Goal: Obtain resource: Obtain resource

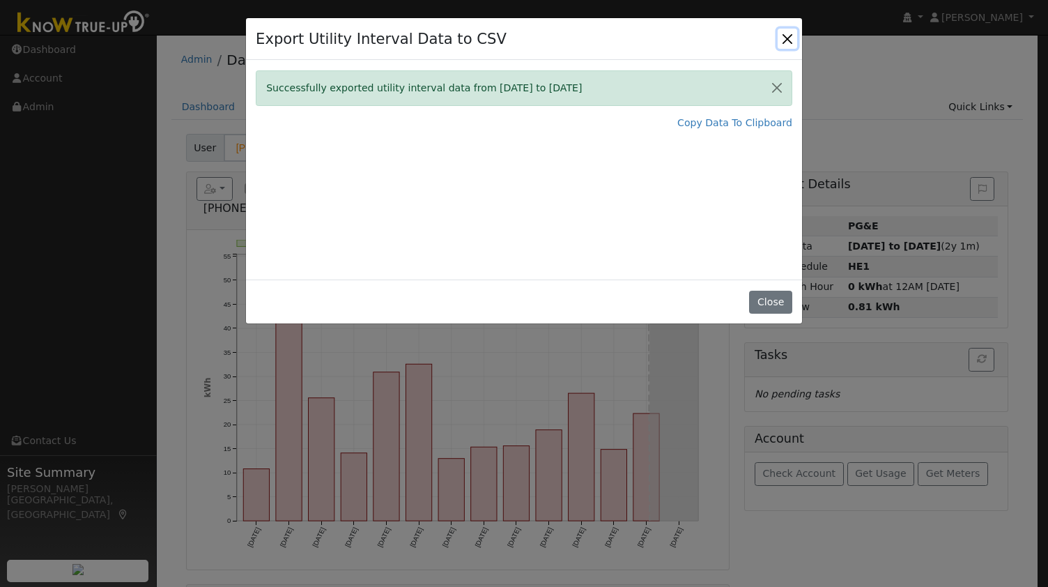
click at [786, 40] on button "Close" at bounding box center [788, 39] width 20 height 20
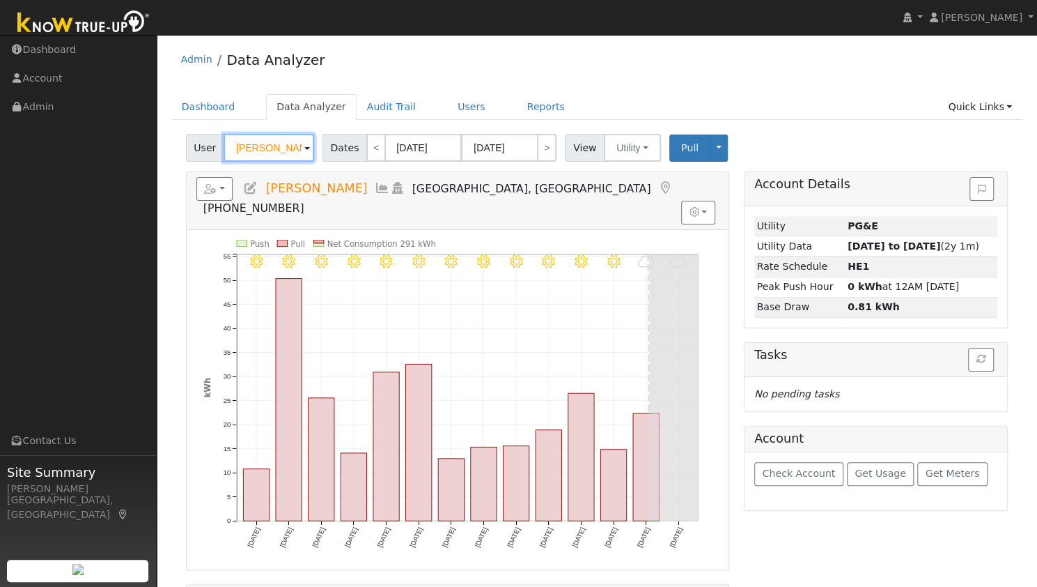
click at [260, 154] on input "[PERSON_NAME]" at bounding box center [269, 148] width 91 height 28
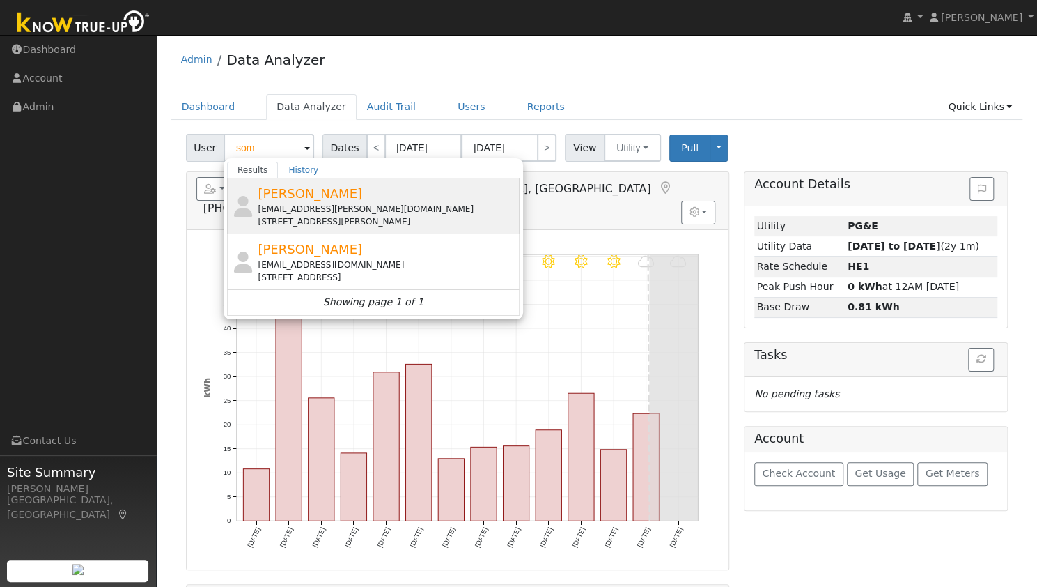
click at [355, 206] on div "[EMAIL_ADDRESS][PERSON_NAME][DOMAIN_NAME]" at bounding box center [387, 209] width 258 height 13
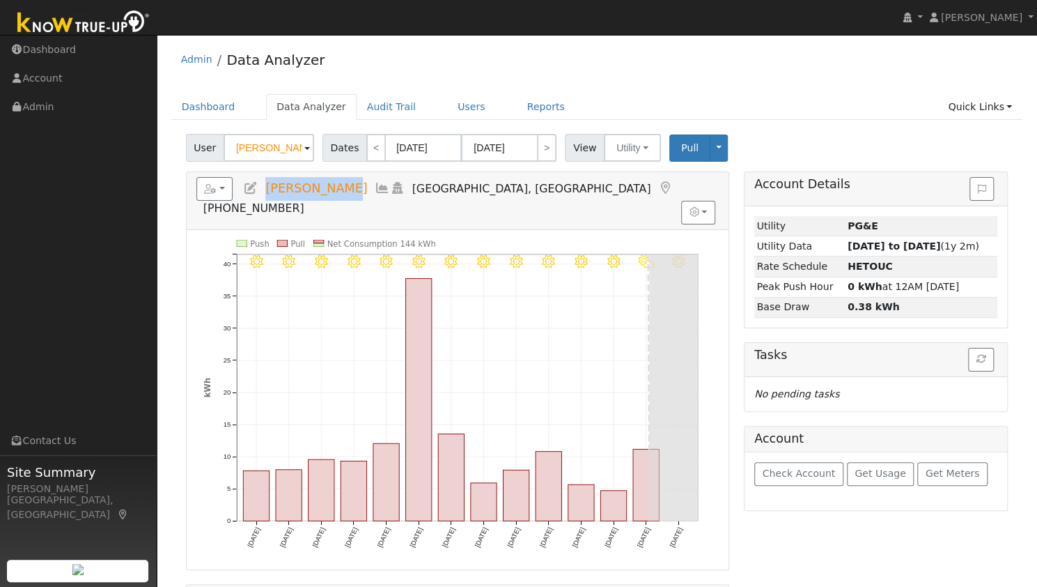
drag, startPoint x: 338, startPoint y: 179, endPoint x: 268, endPoint y: 190, distance: 71.2
click at [268, 190] on span "[PERSON_NAME]" at bounding box center [316, 188] width 102 height 14
copy span "[PERSON_NAME]"
click at [222, 182] on button "button" at bounding box center [214, 189] width 37 height 24
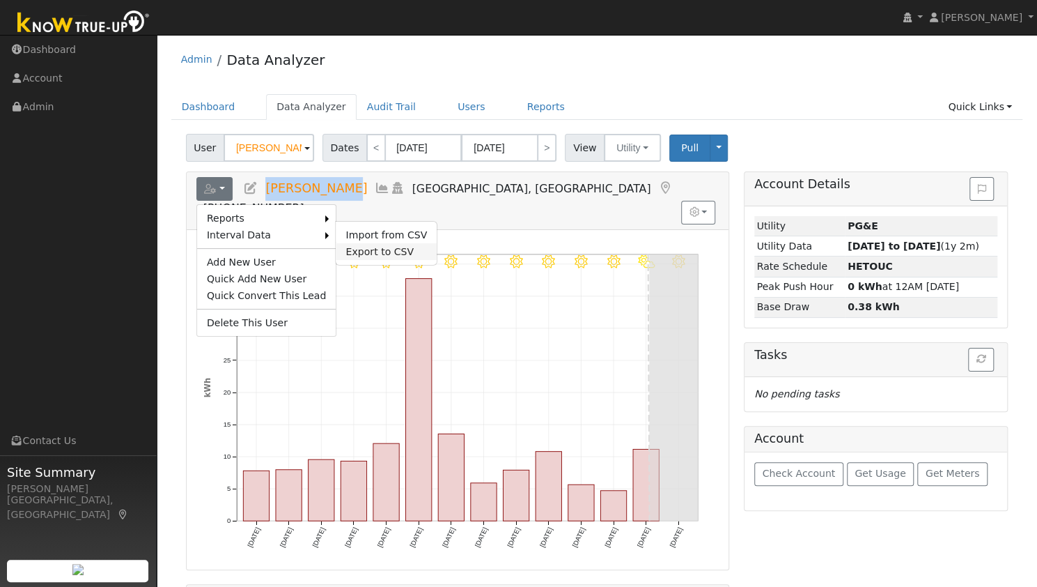
click at [336, 247] on link "Export to CSV" at bounding box center [386, 251] width 101 height 17
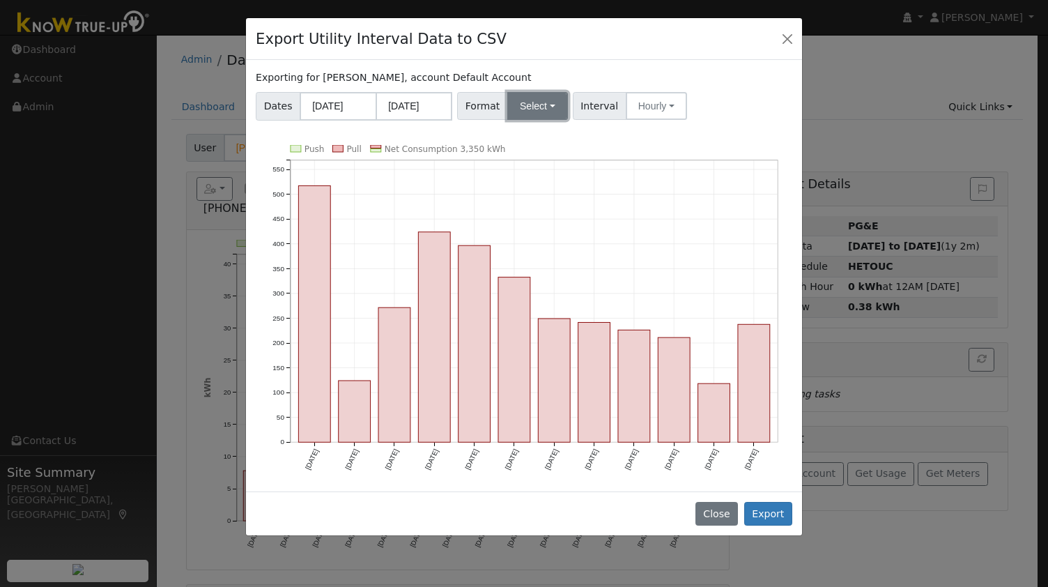
click at [525, 113] on button "Select" at bounding box center [537, 106] width 61 height 28
click at [526, 262] on link "OpenSolar" at bounding box center [553, 265] width 100 height 20
click at [784, 502] on button "Export" at bounding box center [768, 514] width 48 height 24
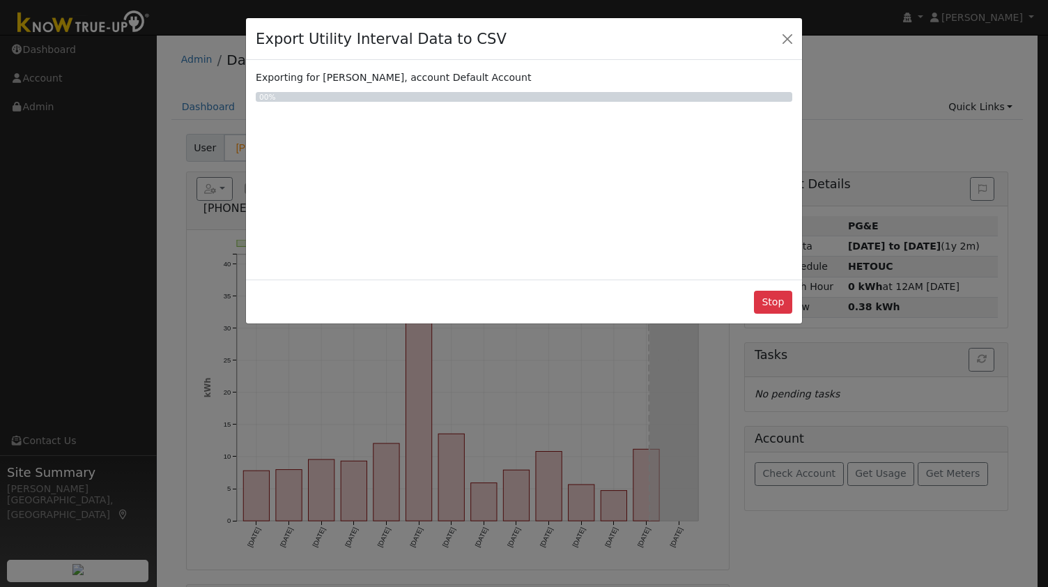
click at [784, 500] on div "Export Utility Interval Data to CSV Exporting for Som Banerjee, account Default…" at bounding box center [524, 293] width 1048 height 587
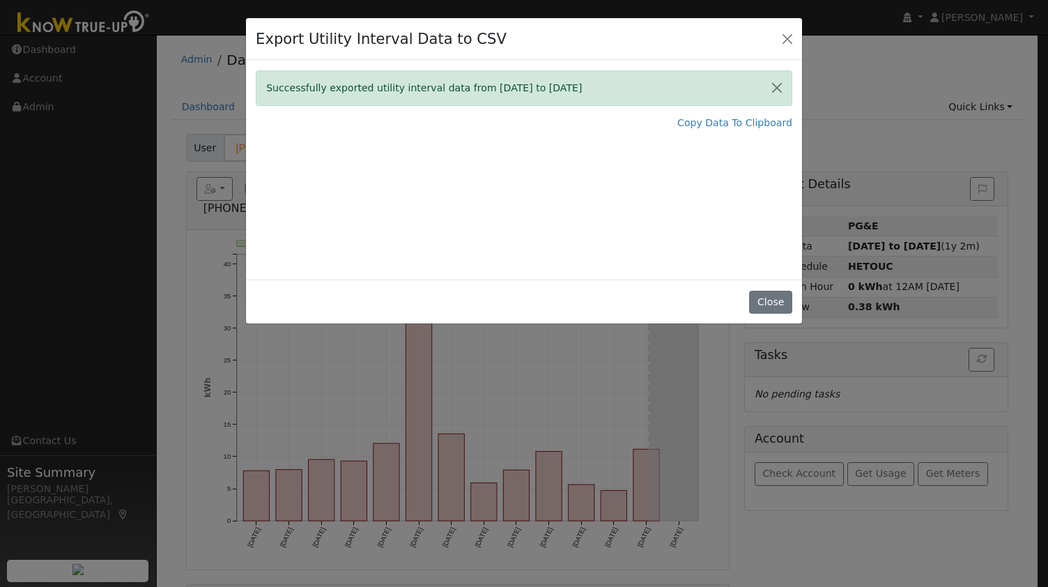
click at [539, 343] on div "Export Utility Interval Data to CSV Successfully exported utility interval data…" at bounding box center [524, 293] width 1048 height 587
click at [769, 304] on button "Close" at bounding box center [770, 303] width 42 height 24
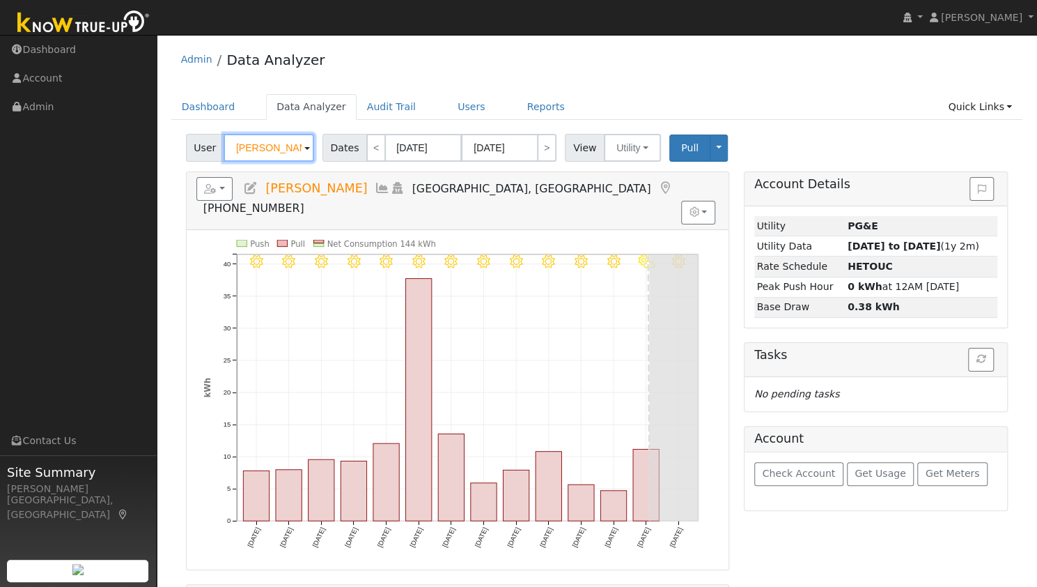
click at [294, 148] on input "[PERSON_NAME]" at bounding box center [269, 148] width 91 height 28
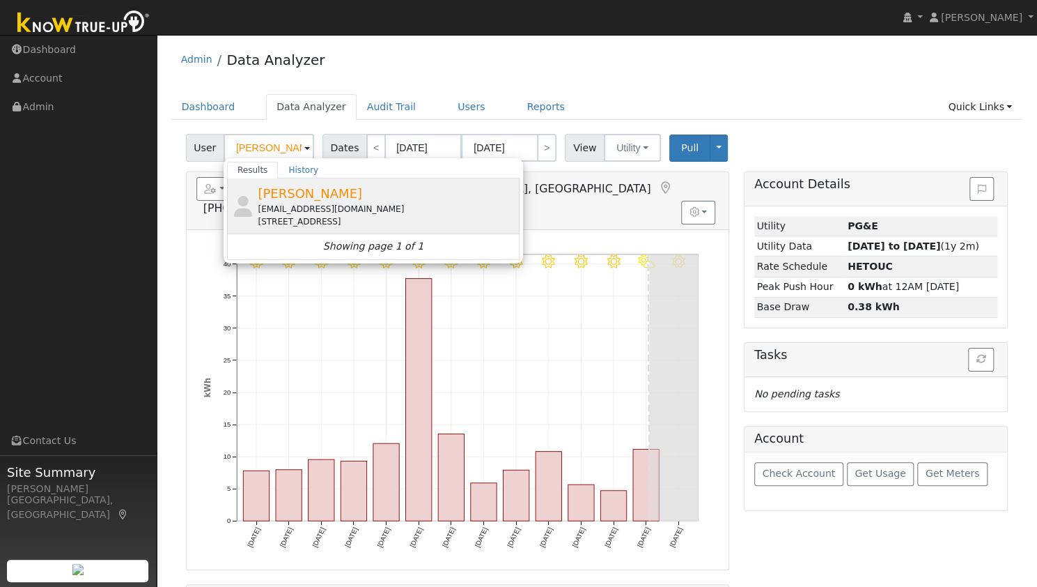
click at [307, 199] on span "[PERSON_NAME]" at bounding box center [310, 193] width 105 height 15
type input "[PERSON_NAME]"
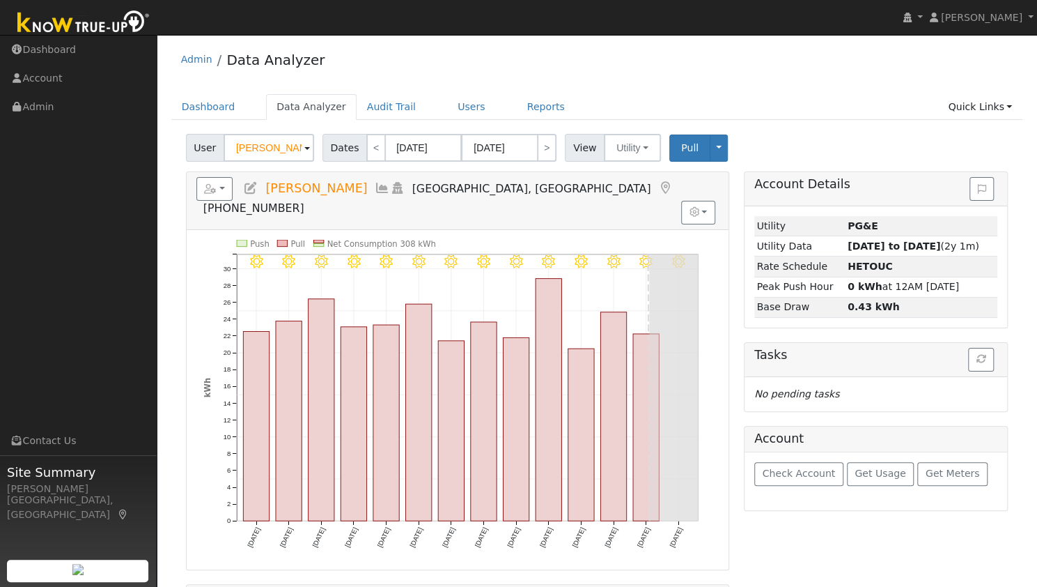
drag, startPoint x: 353, startPoint y: 186, endPoint x: 265, endPoint y: 181, distance: 87.2
click at [265, 181] on span "[PERSON_NAME]" at bounding box center [316, 188] width 102 height 14
copy span "[PERSON_NAME]"
click at [164, 236] on div "Edit User: New Select an Ac... New Account Nickname Cancel Create Are you sure …" at bounding box center [597, 435] width 867 height 603
